Goal: Task Accomplishment & Management: Use online tool/utility

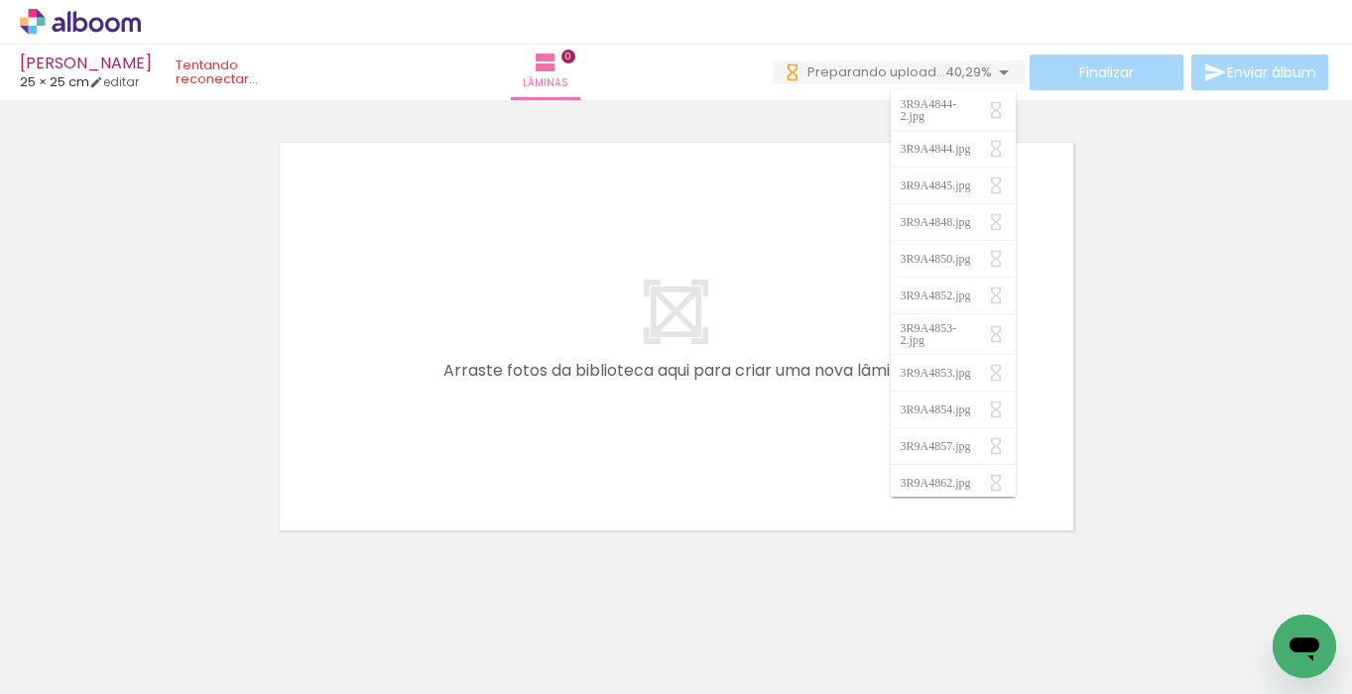
click at [669, 625] on div at bounding box center [668, 627] width 98 height 65
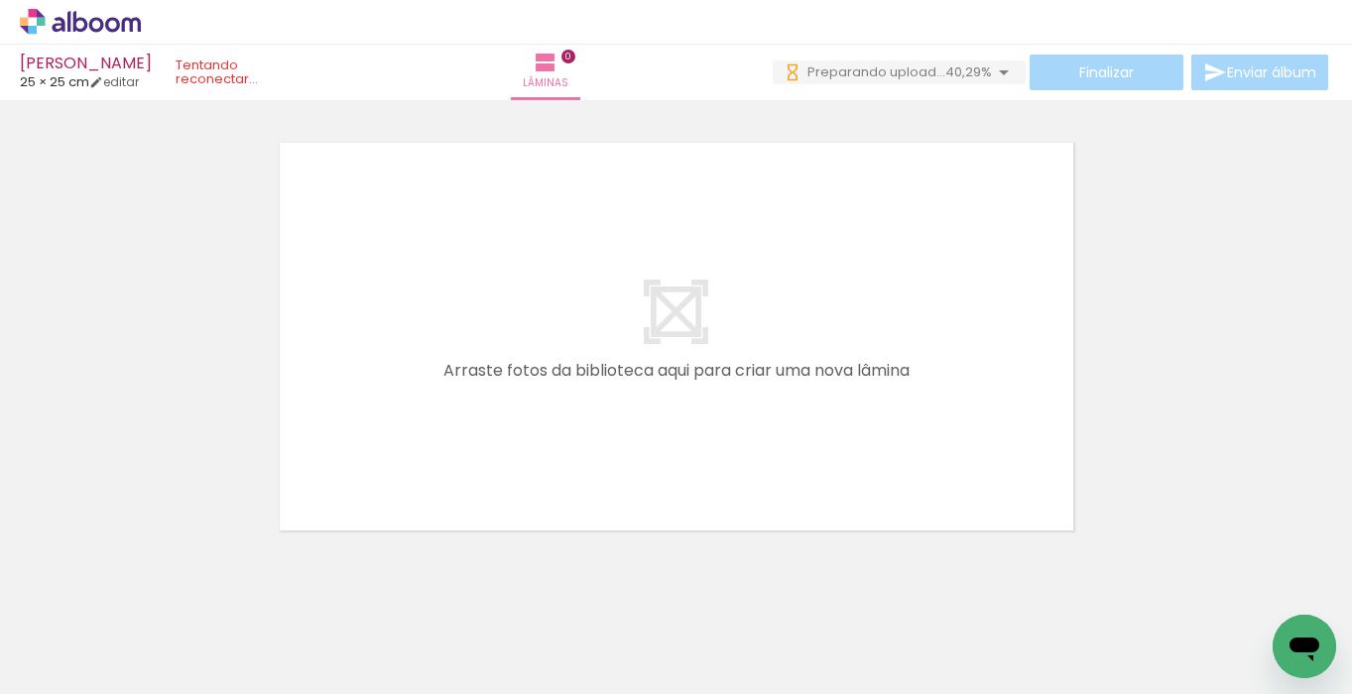
click at [669, 625] on div at bounding box center [668, 627] width 98 height 65
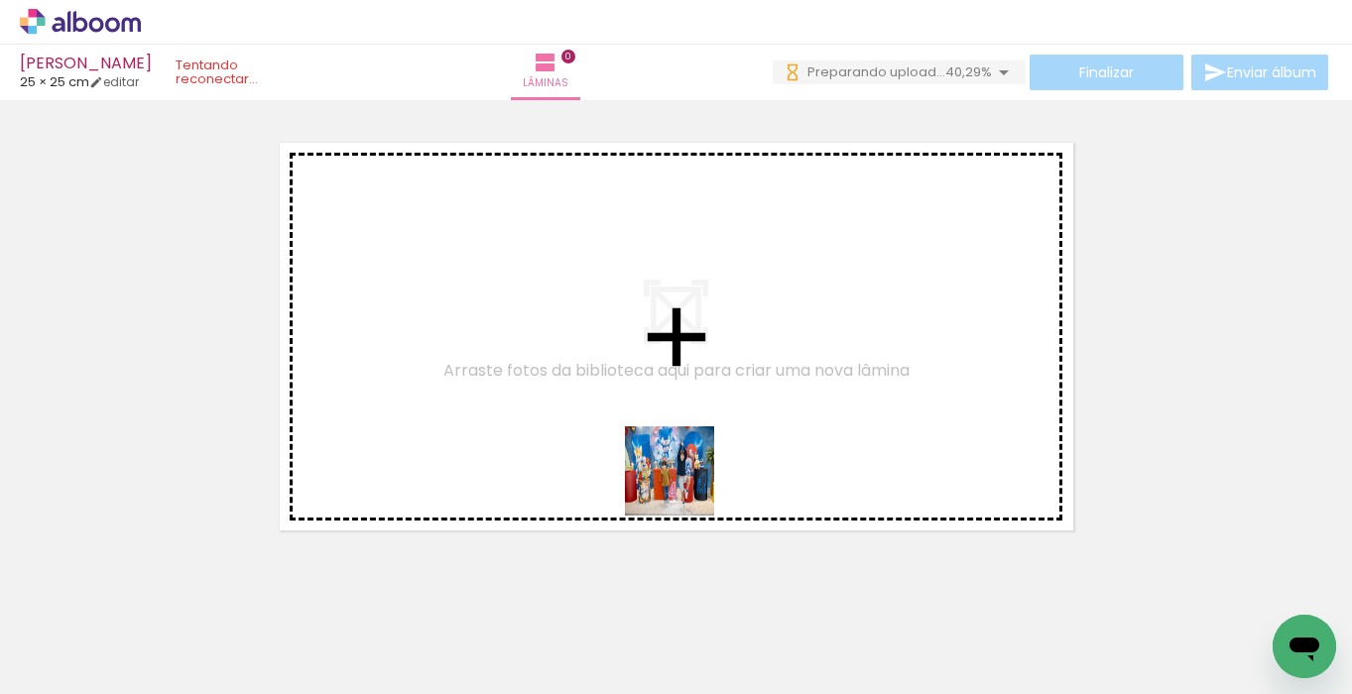
drag, startPoint x: 669, startPoint y: 625, endPoint x: 684, endPoint y: 486, distance: 139.6
click at [684, 486] on quentale-workspace at bounding box center [676, 347] width 1352 height 694
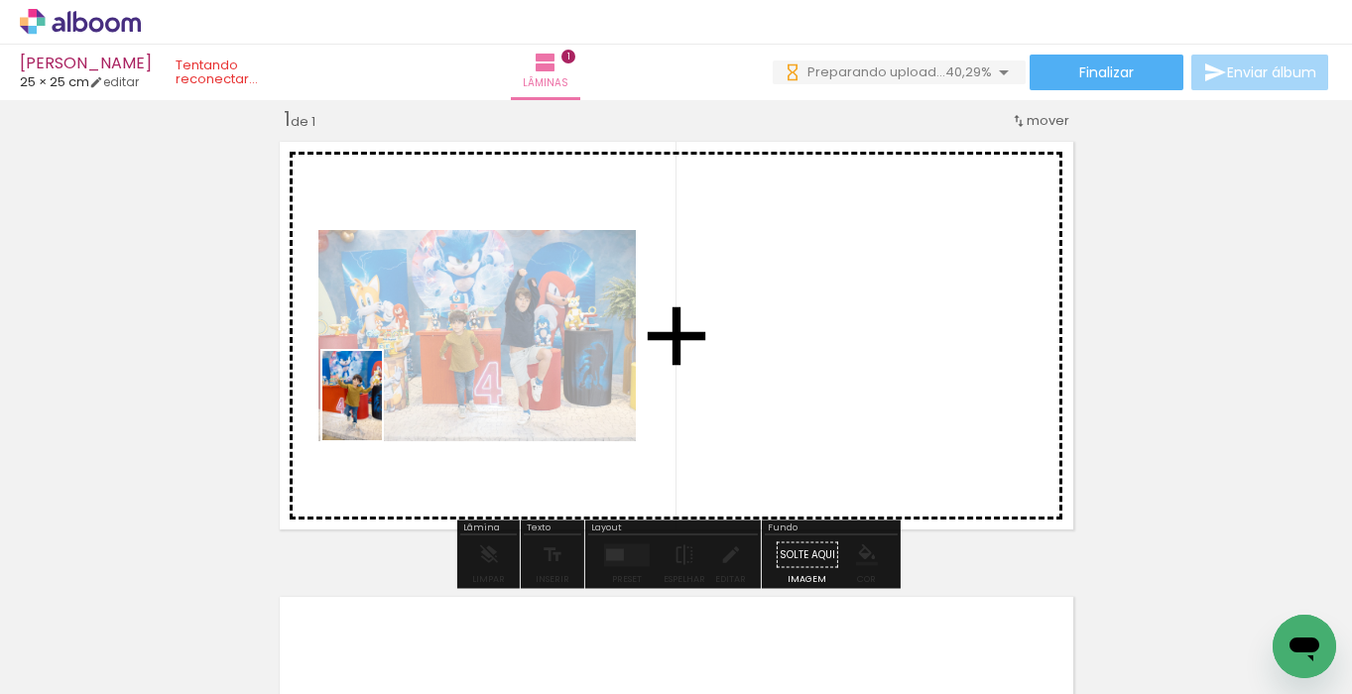
drag, startPoint x: 336, startPoint y: 626, endPoint x: 382, endPoint y: 413, distance: 217.1
click at [382, 413] on quentale-workspace at bounding box center [676, 347] width 1352 height 694
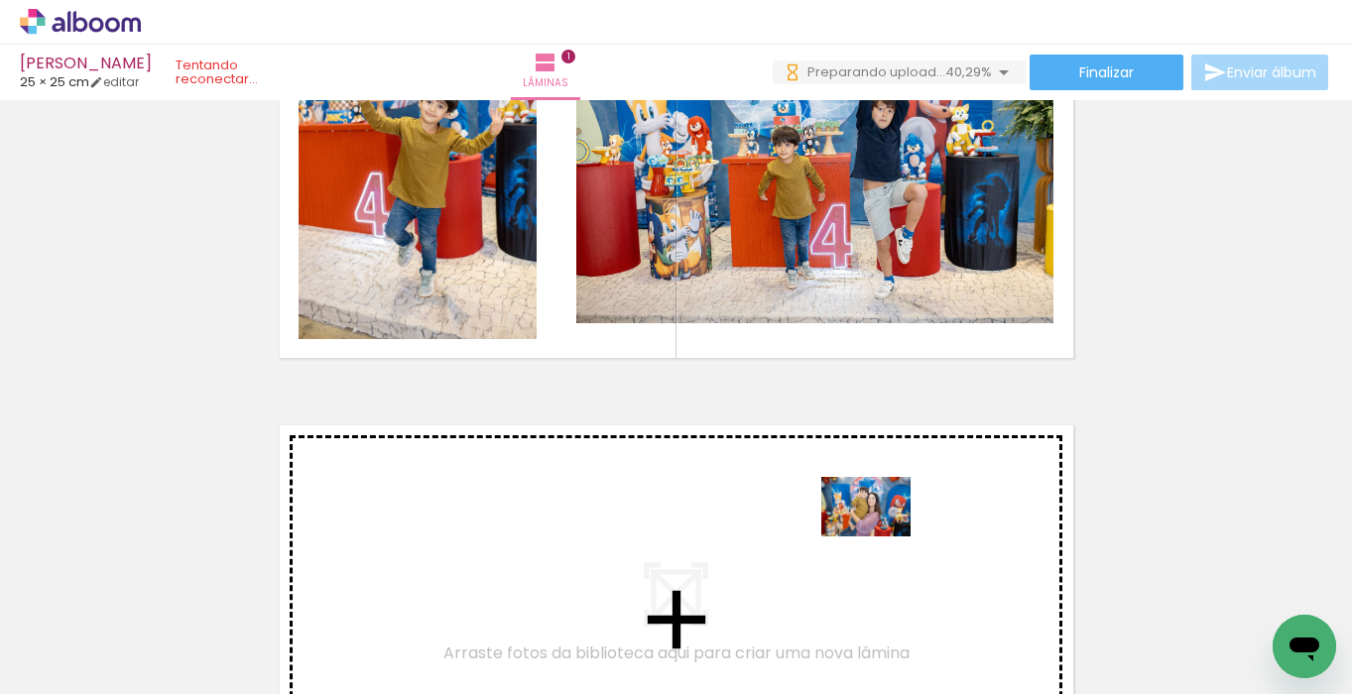
drag, startPoint x: 903, startPoint y: 625, endPoint x: 881, endPoint y: 536, distance: 91.2
click at [881, 536] on quentale-workspace at bounding box center [676, 347] width 1352 height 694
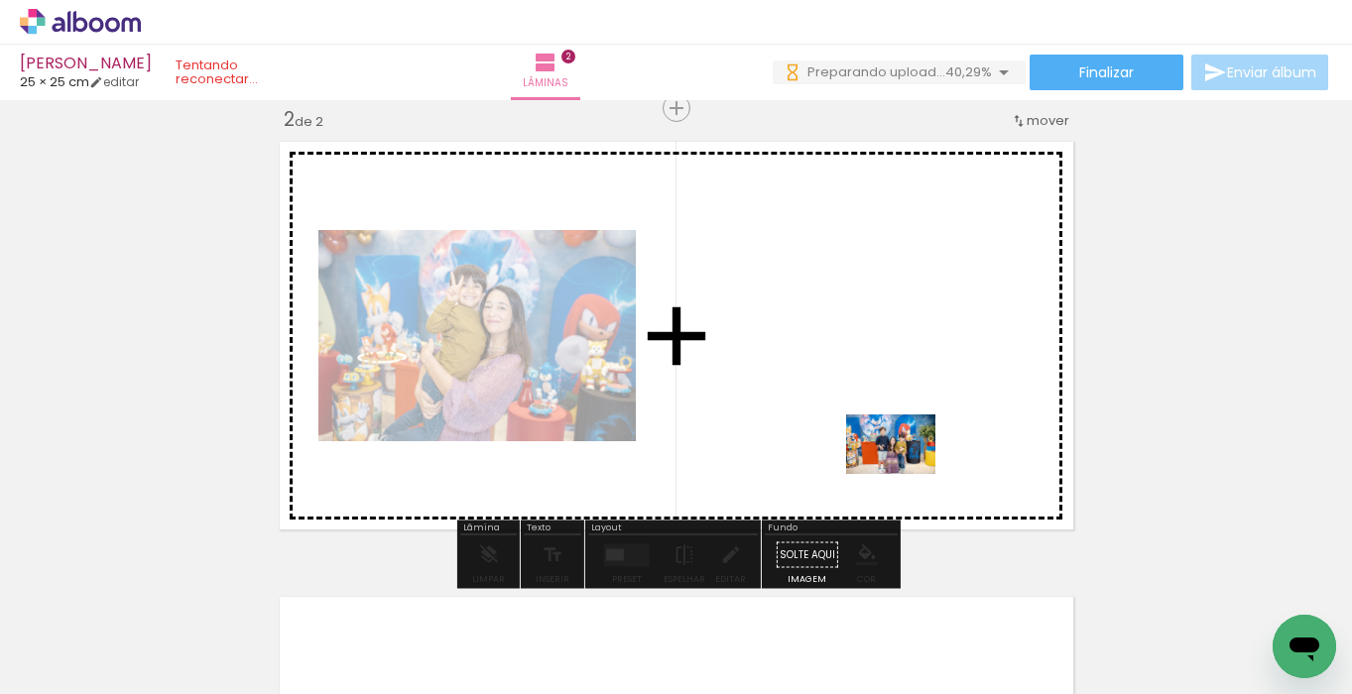
drag, startPoint x: 1082, startPoint y: 630, endPoint x: 904, endPoint y: 473, distance: 236.8
click at [904, 473] on quentale-workspace at bounding box center [676, 347] width 1352 height 694
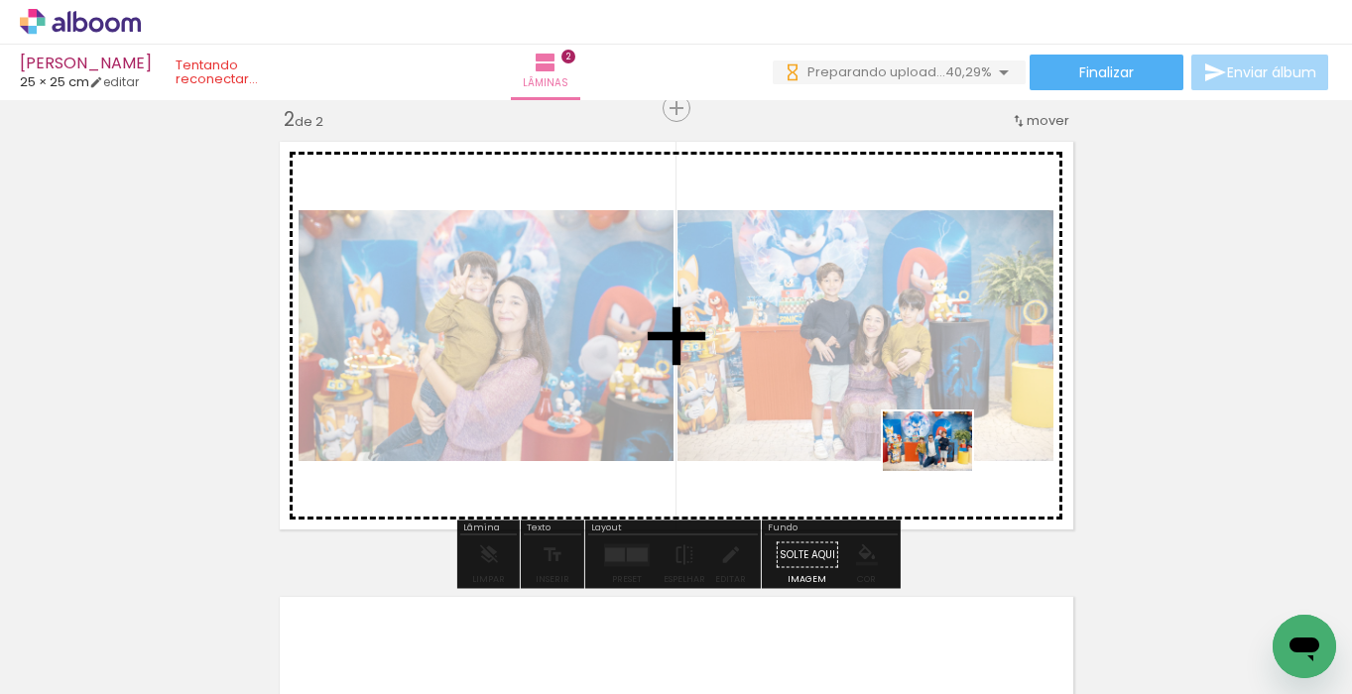
drag, startPoint x: 943, startPoint y: 626, endPoint x: 942, endPoint y: 471, distance: 154.7
click at [942, 471] on quentale-workspace at bounding box center [676, 347] width 1352 height 694
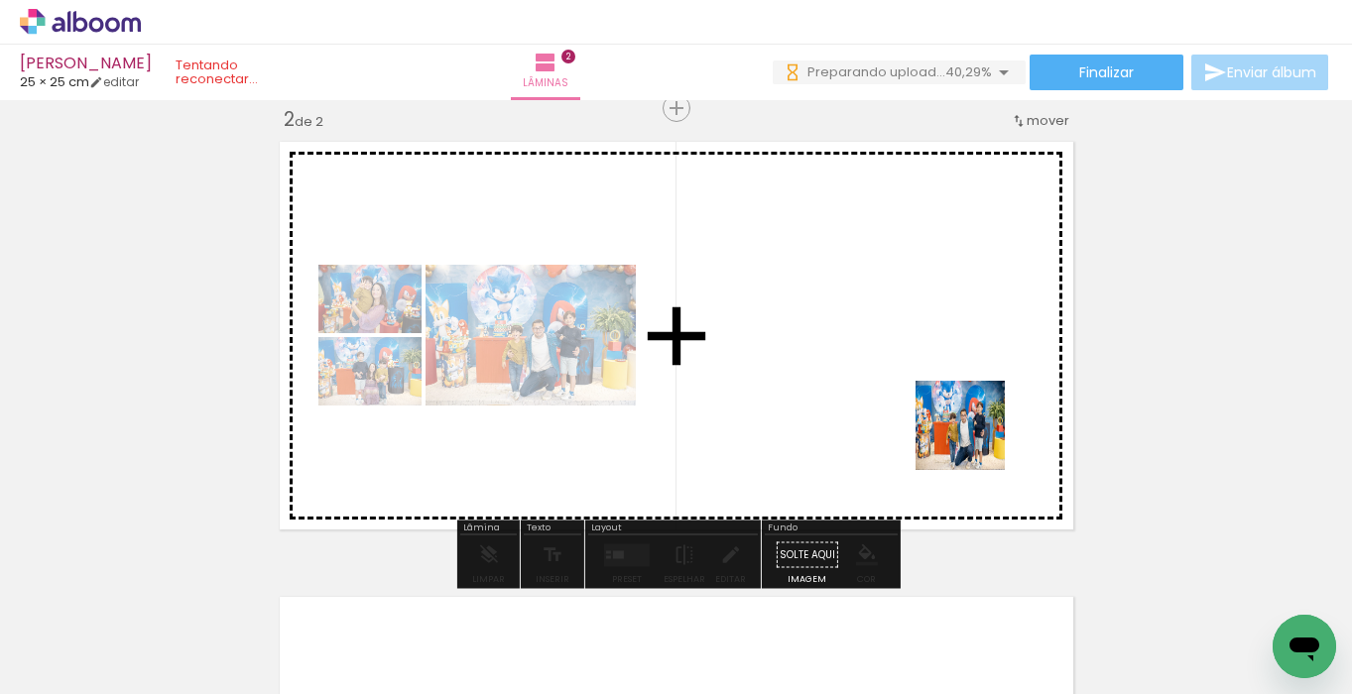
drag, startPoint x: 1047, startPoint y: 631, endPoint x: 975, endPoint y: 440, distance: 203.7
click at [975, 440] on quentale-workspace at bounding box center [676, 347] width 1352 height 694
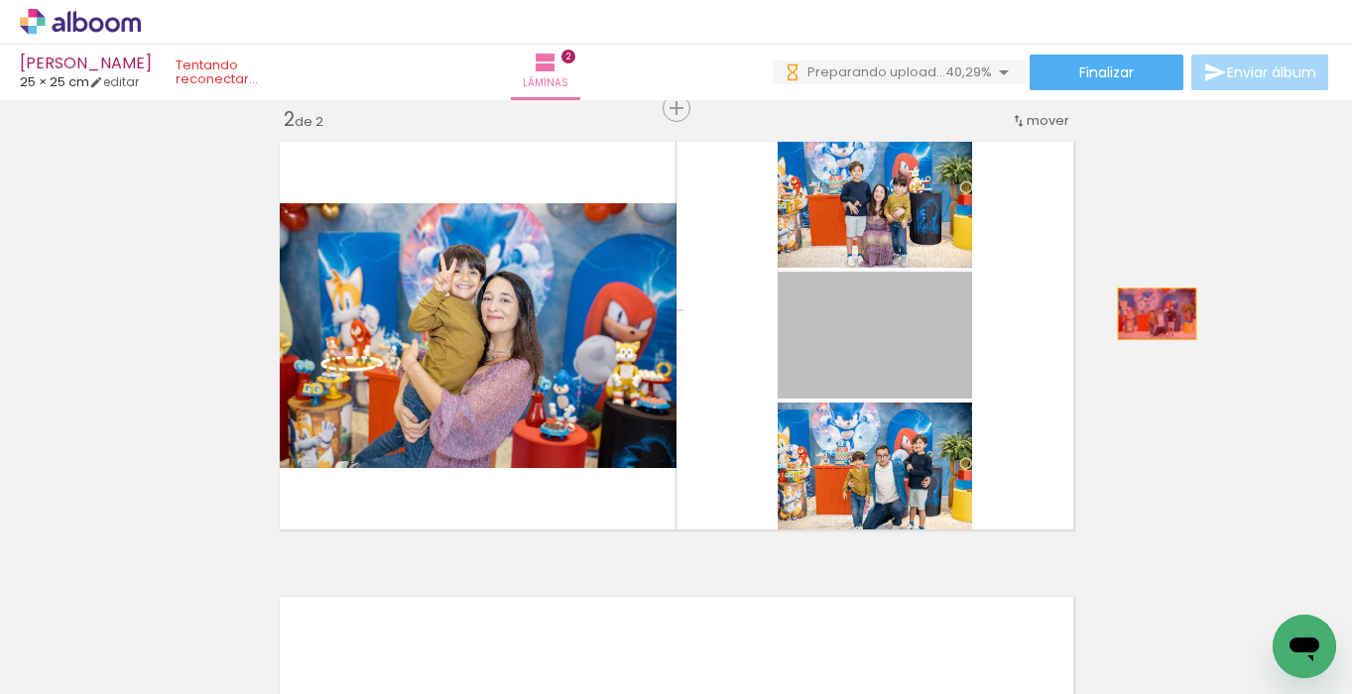
drag, startPoint x: 938, startPoint y: 356, endPoint x: 1156, endPoint y: 313, distance: 222.3
click at [1156, 313] on div "Inserir lâmina 1 de 2 Inserir lâmina 2 de 2" at bounding box center [676, 310] width 1352 height 1366
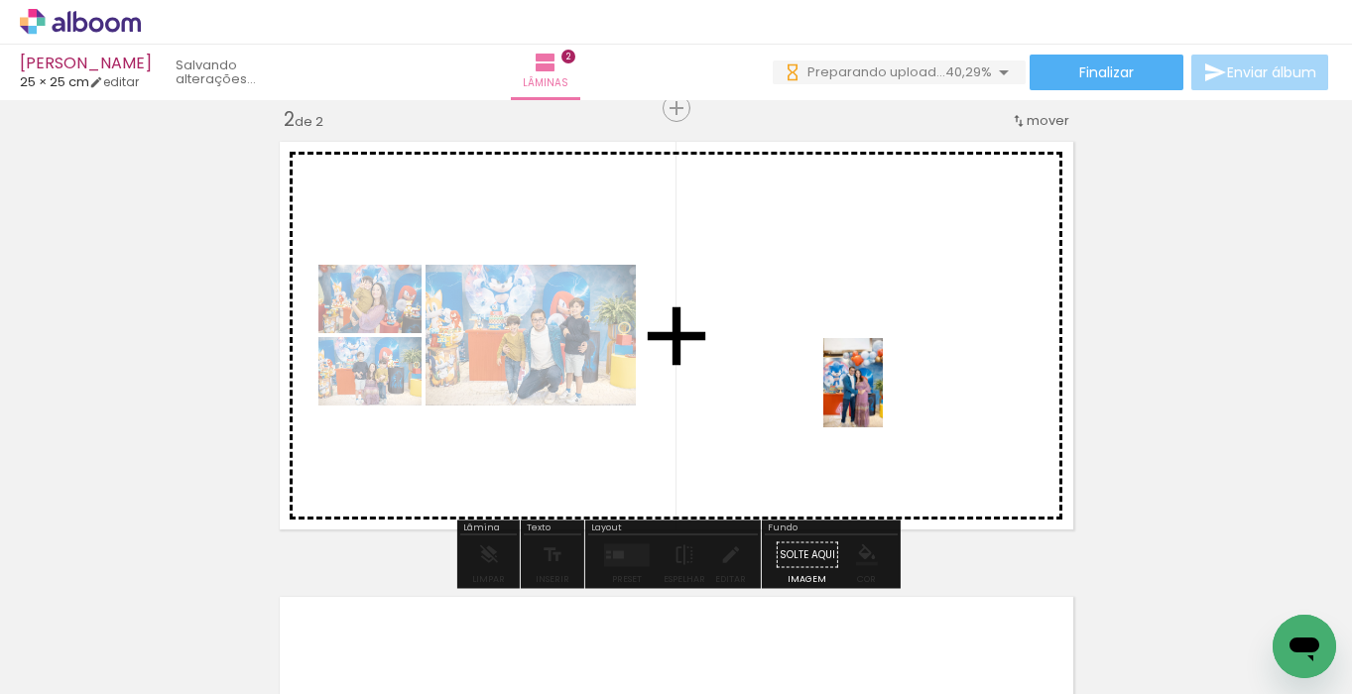
drag, startPoint x: 892, startPoint y: 616, endPoint x: 883, endPoint y: 397, distance: 219.4
click at [883, 397] on quentale-workspace at bounding box center [676, 347] width 1352 height 694
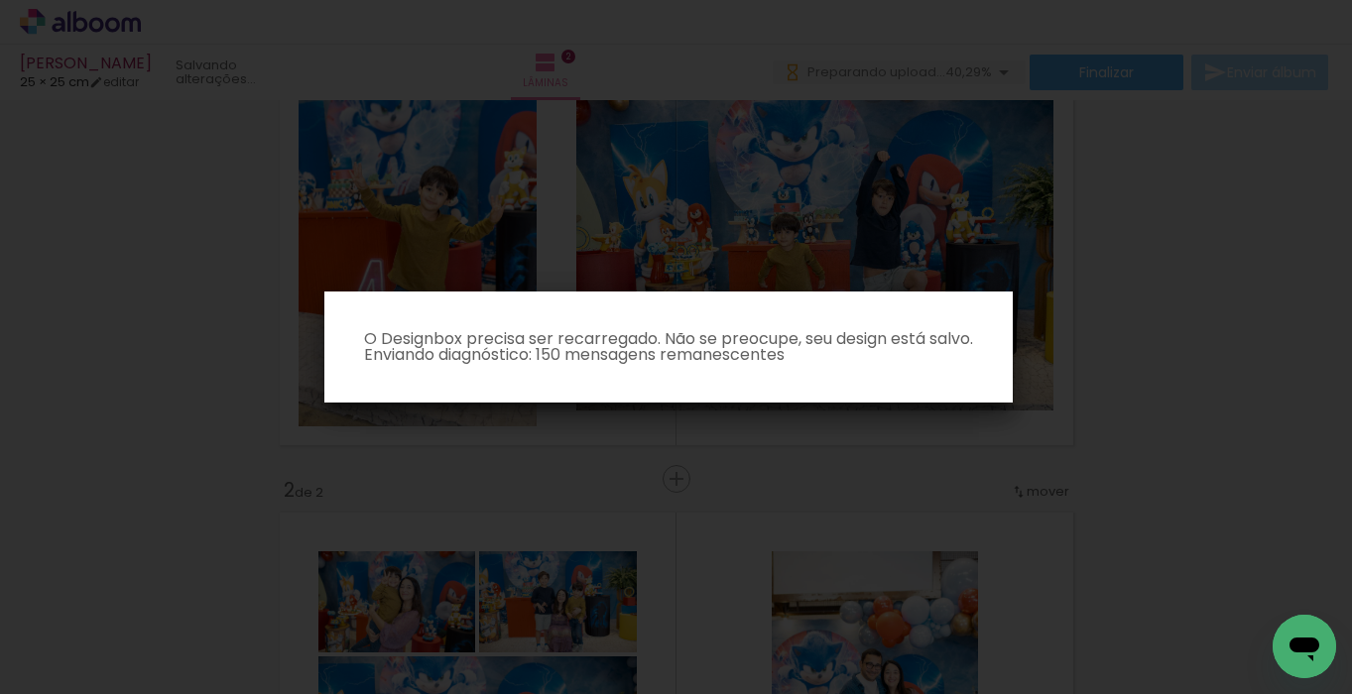
click at [712, 471] on iron-overlay-backdrop at bounding box center [676, 347] width 1352 height 694
click at [796, 403] on iron-overlay-backdrop at bounding box center [676, 347] width 1352 height 694
click at [809, 475] on iron-overlay-backdrop at bounding box center [676, 347] width 1352 height 694
click at [269, 386] on iron-overlay-backdrop at bounding box center [676, 347] width 1352 height 694
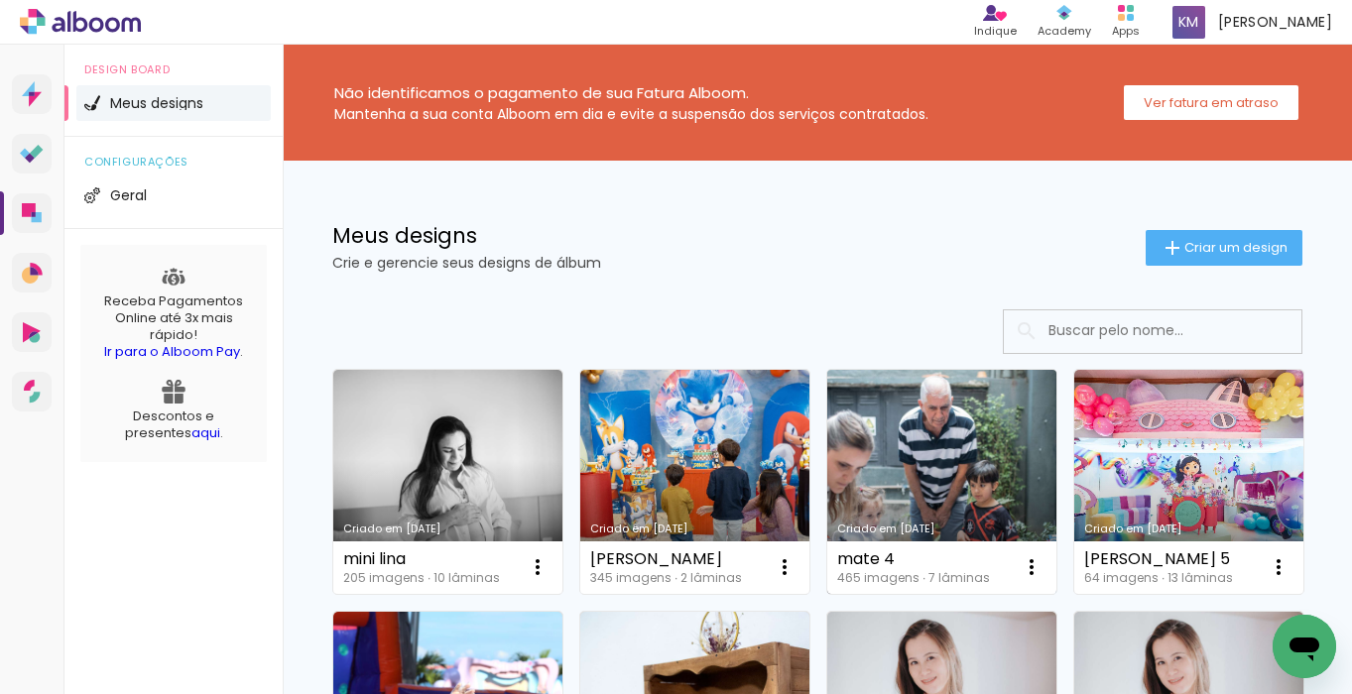
click at [929, 479] on link "Criado em [DATE]" at bounding box center [941, 482] width 229 height 224
